Goal: Information Seeking & Learning: Find specific fact

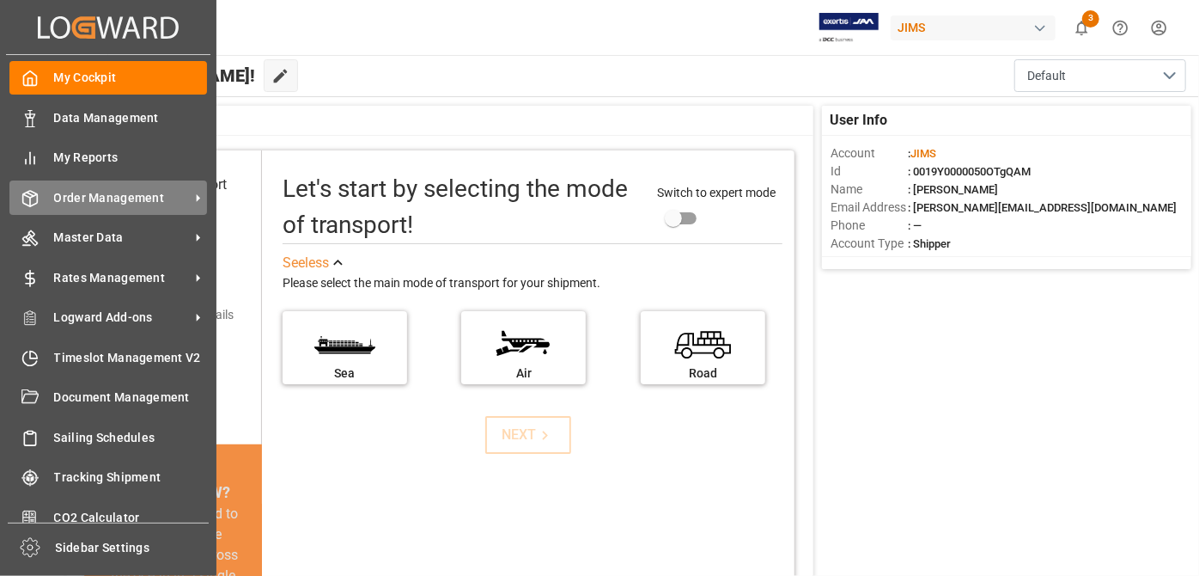
click at [143, 193] on span "Order Management" at bounding box center [122, 198] width 136 height 18
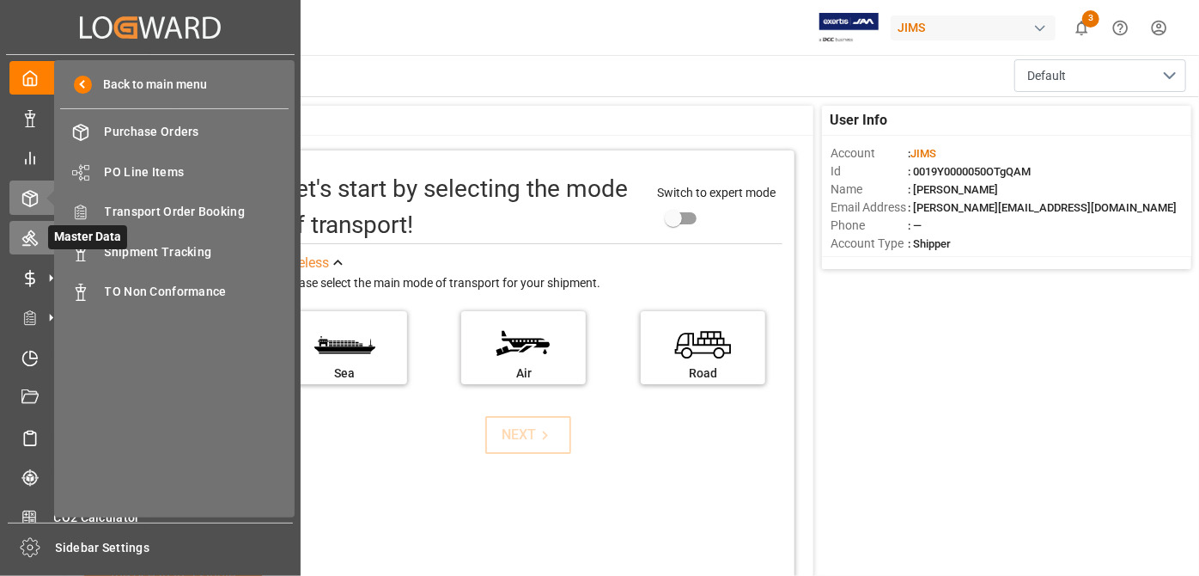
click at [39, 234] on div "Master Data Master Data" at bounding box center [150, 238] width 282 height 34
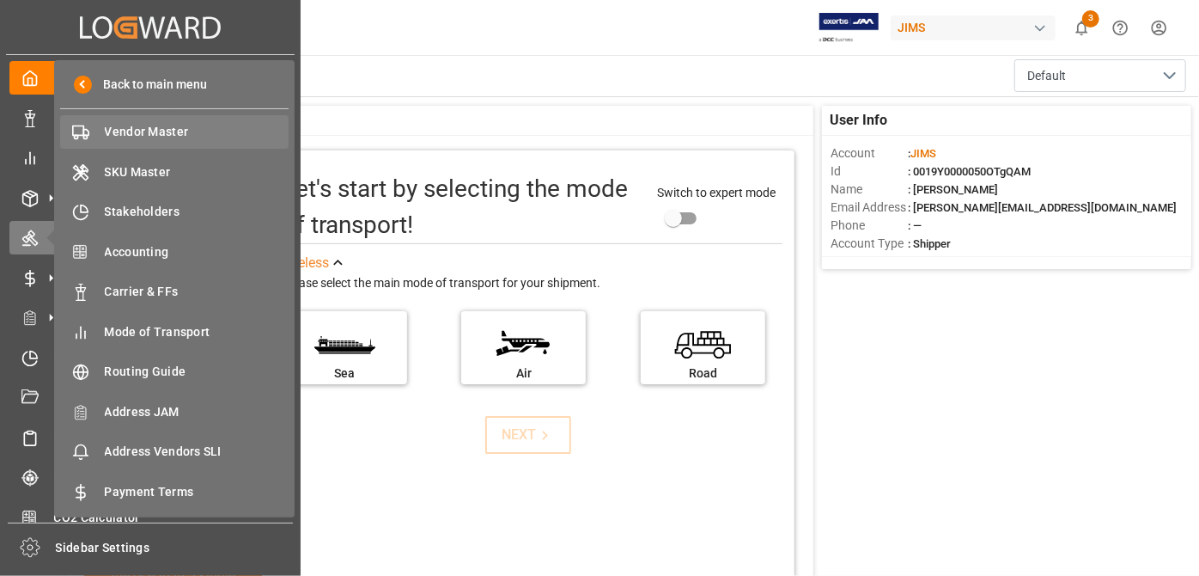
click at [160, 143] on div "Vendor Master Vendor Master" at bounding box center [174, 132] width 229 height 34
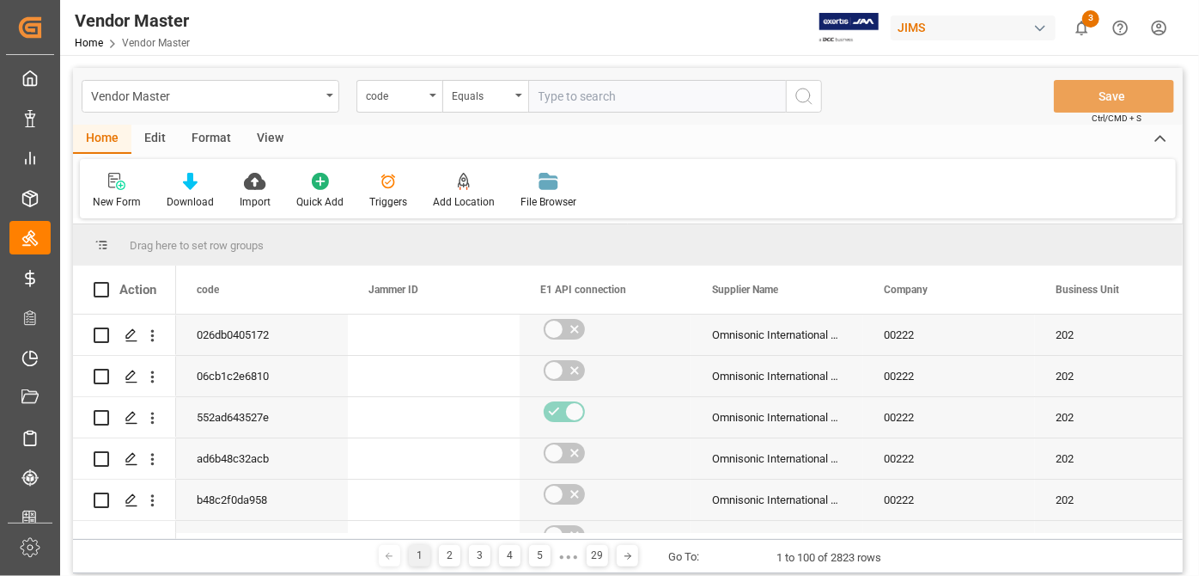
click at [604, 85] on input "text" at bounding box center [657, 96] width 258 height 33
paste input "752574"
type input "752574"
click at [426, 92] on div "code" at bounding box center [400, 96] width 86 height 33
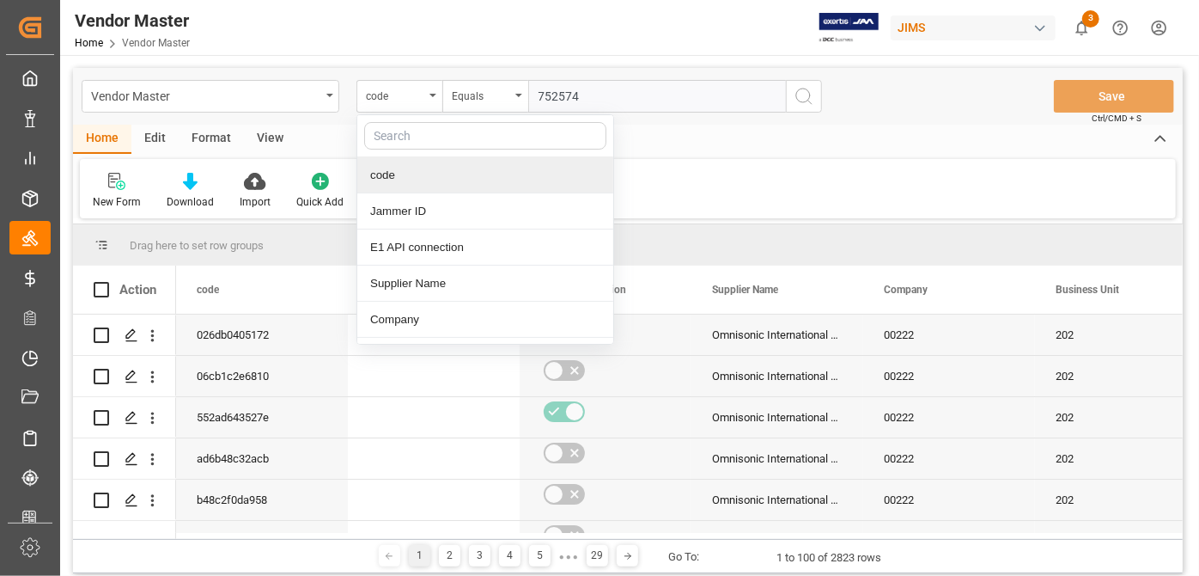
click at [477, 149] on div at bounding box center [485, 136] width 256 height 42
click at [476, 144] on input "text" at bounding box center [485, 135] width 242 height 27
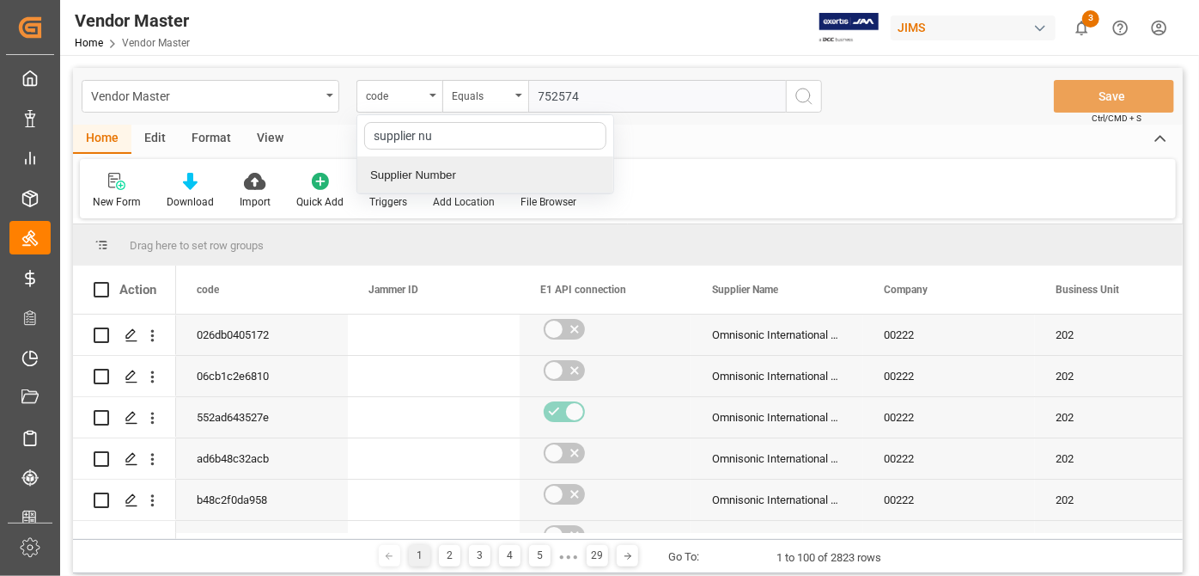
type input "supplier num"
click at [482, 173] on div "Supplier Number" at bounding box center [485, 175] width 256 height 36
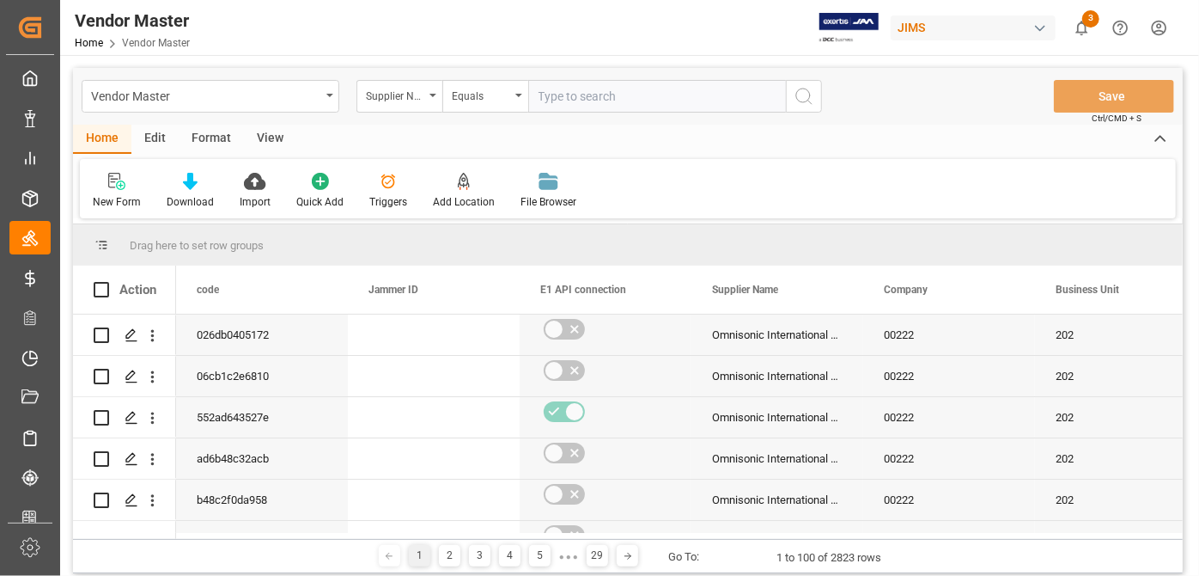
click at [594, 83] on input "text" at bounding box center [657, 96] width 258 height 33
click at [596, 93] on input "text" at bounding box center [657, 96] width 258 height 33
paste input "752574"
type input "752574"
click at [796, 96] on icon "search button" at bounding box center [804, 96] width 21 height 21
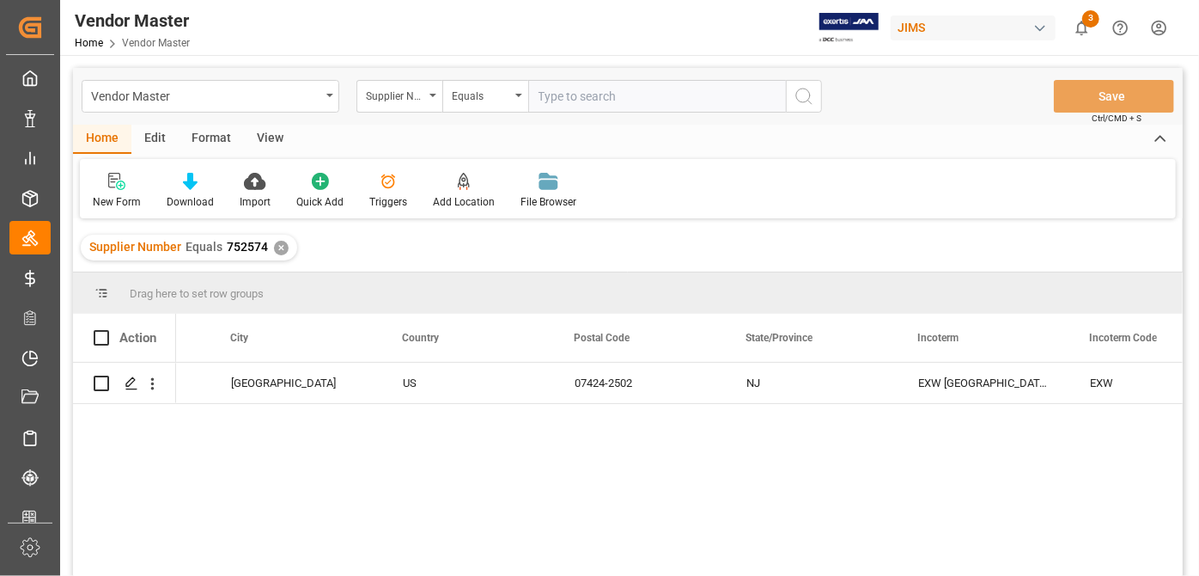
click at [595, 96] on input "text" at bounding box center [657, 96] width 258 height 33
paste input "752606"
type input "752606"
click at [287, 236] on div "Supplier Number Equals 752574 ✕" at bounding box center [189, 248] width 216 height 26
click at [279, 244] on div "✕" at bounding box center [281, 248] width 15 height 15
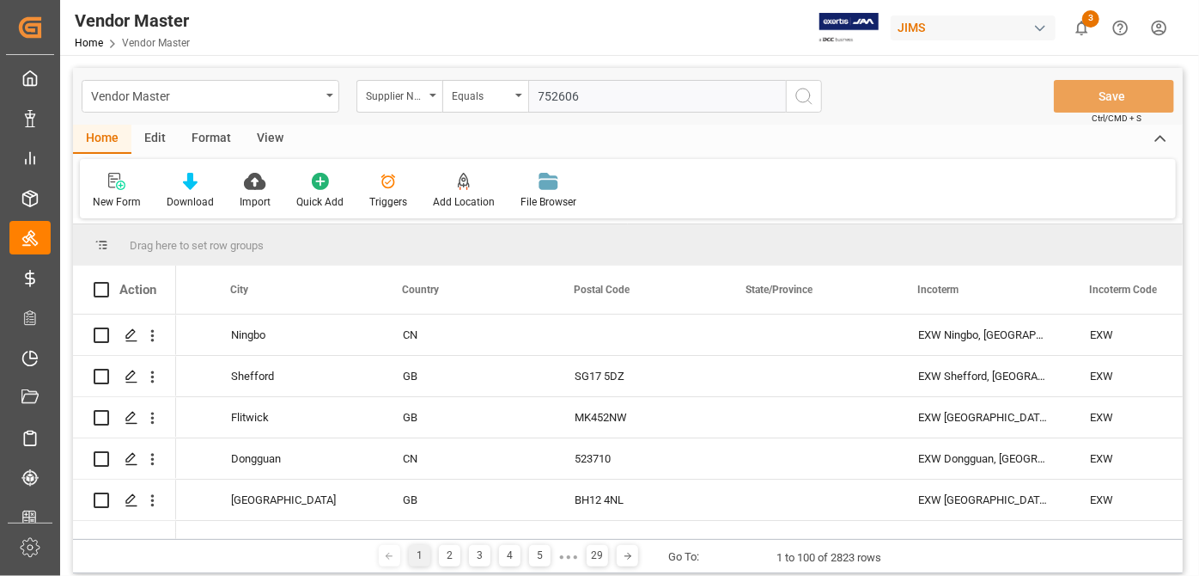
click at [810, 97] on icon "search button" at bounding box center [804, 96] width 21 height 21
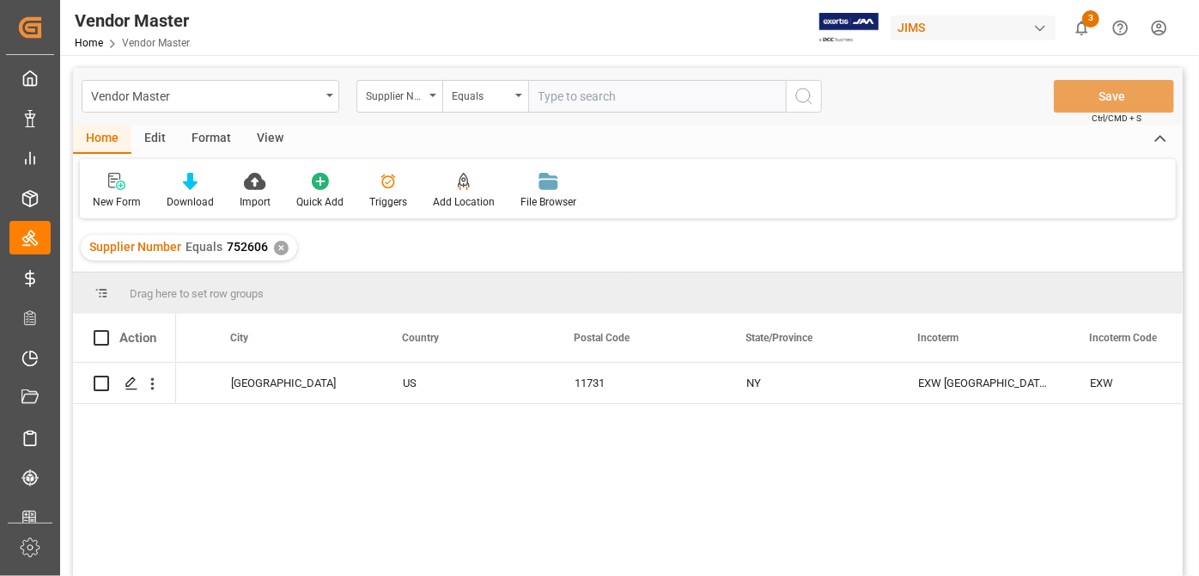
click at [643, 95] on input "text" at bounding box center [657, 96] width 258 height 33
paste input "404539"
type input "404539"
click at [802, 95] on icon "search button" at bounding box center [804, 96] width 21 height 21
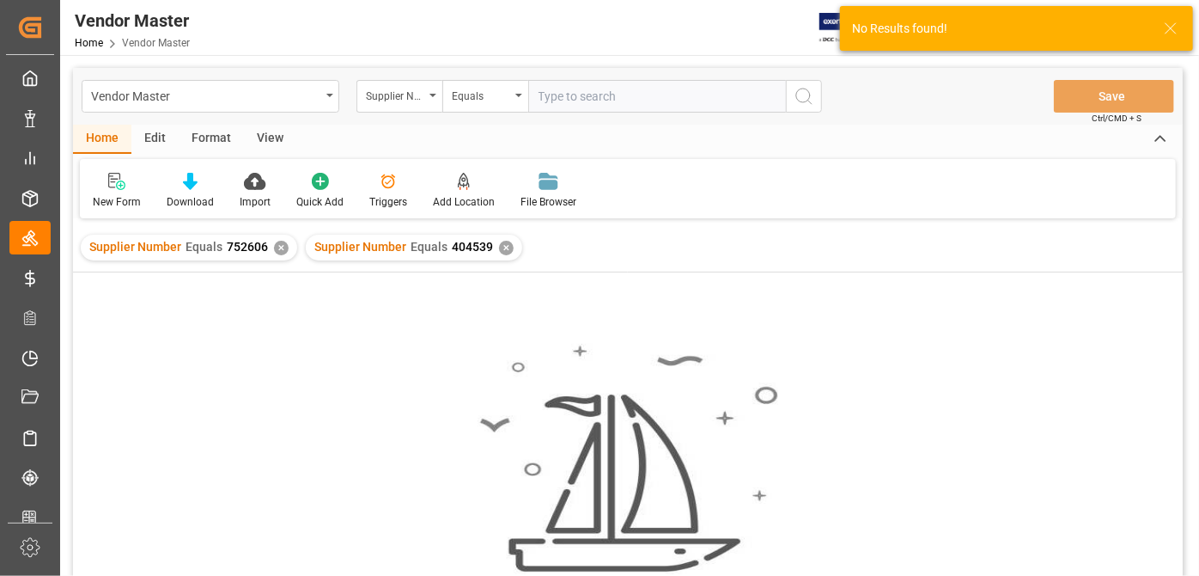
click at [277, 255] on div "Supplier Number Equals 752606 ✕" at bounding box center [189, 248] width 216 height 26
click at [276, 247] on div "✕" at bounding box center [281, 248] width 15 height 15
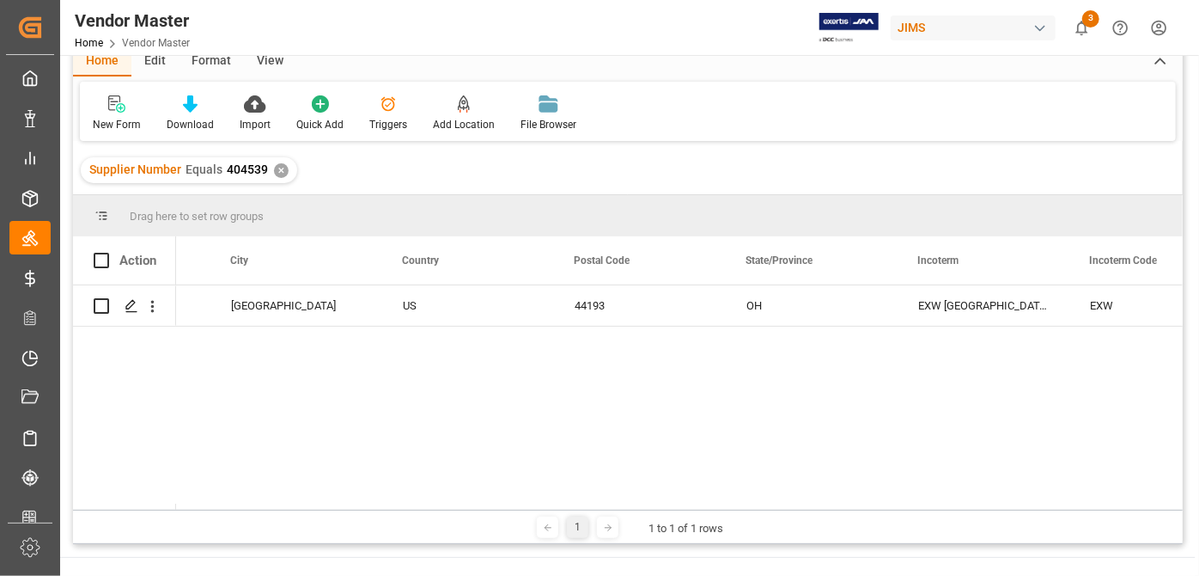
drag, startPoint x: 550, startPoint y: 175, endPoint x: 430, endPoint y: 155, distance: 122.0
click at [549, 175] on div "Supplier Number Equals 404539 ✕" at bounding box center [628, 170] width 1110 height 48
click at [270, 168] on div "Supplier Number Equals 404539 ✕" at bounding box center [189, 170] width 216 height 26
click at [275, 168] on div "✕" at bounding box center [281, 170] width 15 height 15
